Goal: Entertainment & Leisure: Consume media (video, audio)

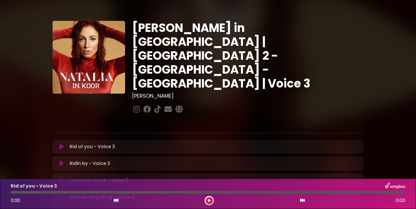
click at [61, 177] on icon at bounding box center [62, 180] width 4 height 6
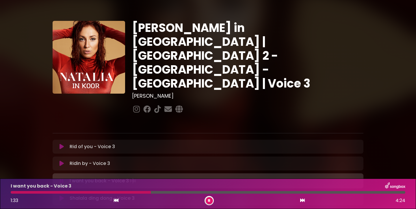
click at [208, 201] on button at bounding box center [209, 200] width 7 height 7
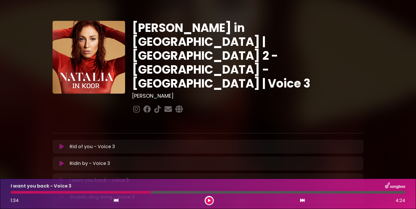
click at [116, 200] on icon at bounding box center [116, 200] width 5 height 5
click at [117, 201] on icon at bounding box center [116, 200] width 5 height 5
click at [303, 200] on icon at bounding box center [302, 200] width 5 height 5
click at [303, 201] on icon at bounding box center [302, 200] width 5 height 5
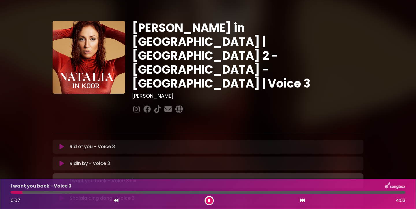
click at [62, 178] on icon at bounding box center [62, 181] width 4 height 6
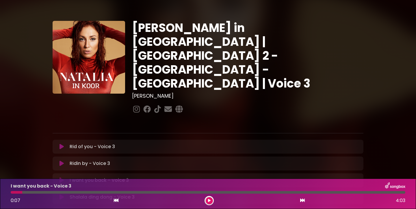
click at [62, 177] on icon at bounding box center [62, 180] width 4 height 6
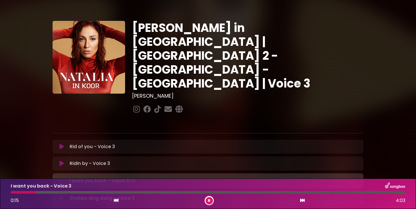
click at [61, 178] on icon at bounding box center [62, 181] width 4 height 6
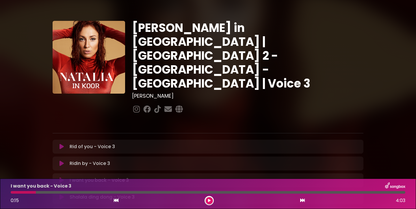
click at [14, 193] on div at bounding box center [23, 192] width 25 height 3
click at [13, 193] on div at bounding box center [23, 192] width 25 height 3
click at [63, 177] on icon at bounding box center [62, 180] width 4 height 6
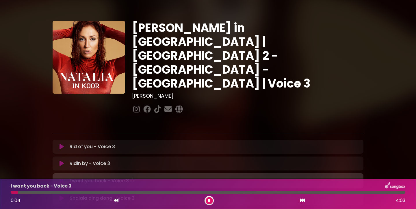
click at [62, 178] on icon at bounding box center [62, 181] width 4 height 6
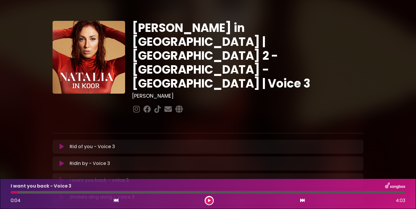
click at [62, 177] on icon at bounding box center [62, 180] width 4 height 6
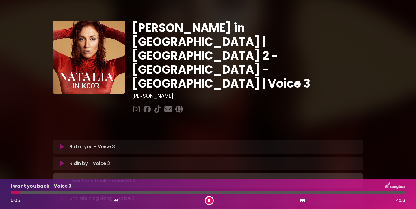
click at [71, 176] on p "I want you back - Voice 3 Loading Track..." at bounding box center [103, 180] width 67 height 8
click at [61, 178] on icon at bounding box center [62, 181] width 4 height 6
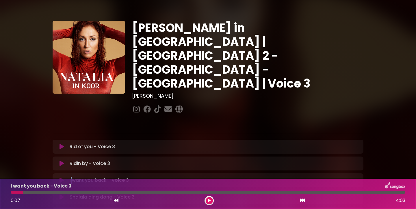
click at [208, 199] on icon at bounding box center [209, 199] width 3 height 3
click at [208, 198] on icon at bounding box center [209, 199] width 2 height 3
click at [60, 177] on icon at bounding box center [62, 180] width 4 height 6
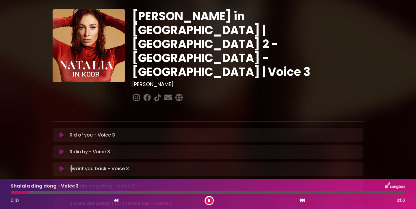
scroll to position [12, 0]
click at [61, 182] on icon at bounding box center [62, 185] width 4 height 6
click at [61, 148] on icon at bounding box center [62, 151] width 4 height 6
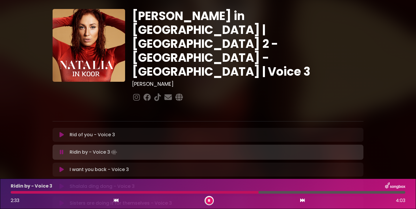
click at [217, 192] on div at bounding box center [135, 192] width 248 height 3
click at [217, 192] on div at bounding box center [126, 192] width 231 height 3
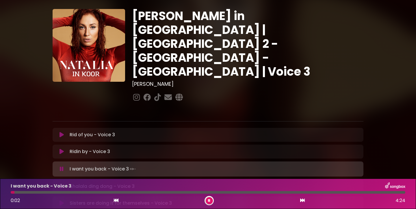
click at [62, 148] on icon at bounding box center [62, 151] width 4 height 6
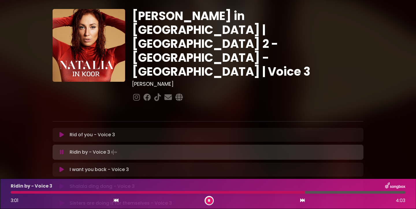
click at [227, 192] on div at bounding box center [158, 192] width 295 height 3
click at [227, 192] on div at bounding box center [128, 192] width 235 height 3
click at [226, 193] on div at bounding box center [128, 192] width 234 height 3
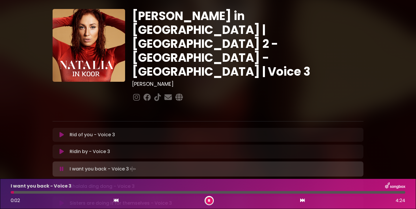
click at [76, 148] on p "Ridin by - Voice 3 Loading Track..." at bounding box center [90, 151] width 40 height 7
click at [208, 199] on button at bounding box center [209, 200] width 7 height 7
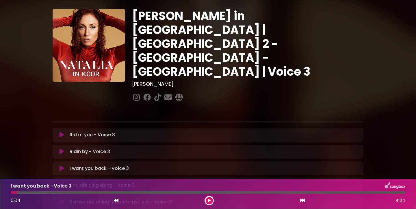
click at [61, 148] on icon at bounding box center [62, 151] width 4 height 6
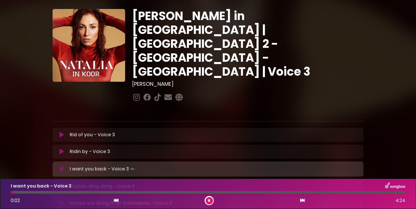
click at [210, 199] on icon at bounding box center [209, 199] width 2 height 3
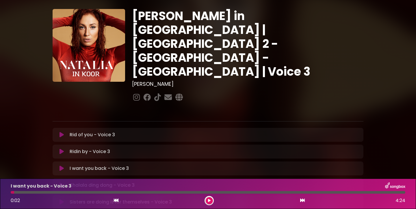
click at [61, 132] on icon at bounding box center [62, 135] width 4 height 6
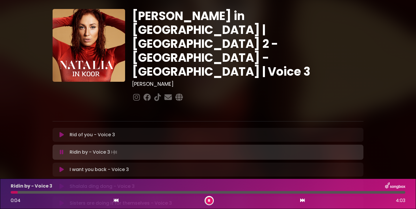
click at [207, 198] on button at bounding box center [209, 200] width 7 height 7
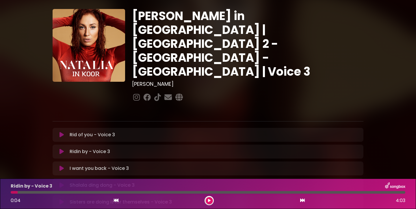
click at [62, 132] on icon at bounding box center [62, 135] width 4 height 6
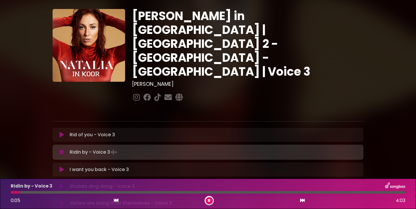
click at [208, 196] on div at bounding box center [209, 199] width 9 height 9
click at [209, 200] on icon at bounding box center [209, 199] width 2 height 3
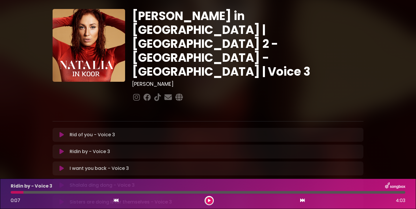
click at [60, 132] on icon at bounding box center [62, 135] width 4 height 6
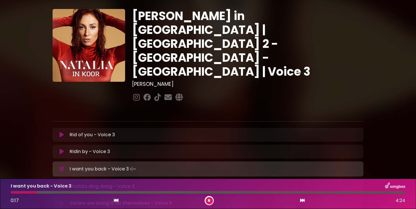
click at [209, 199] on icon at bounding box center [209, 199] width 2 height 3
